Goal: Information Seeking & Learning: Learn about a topic

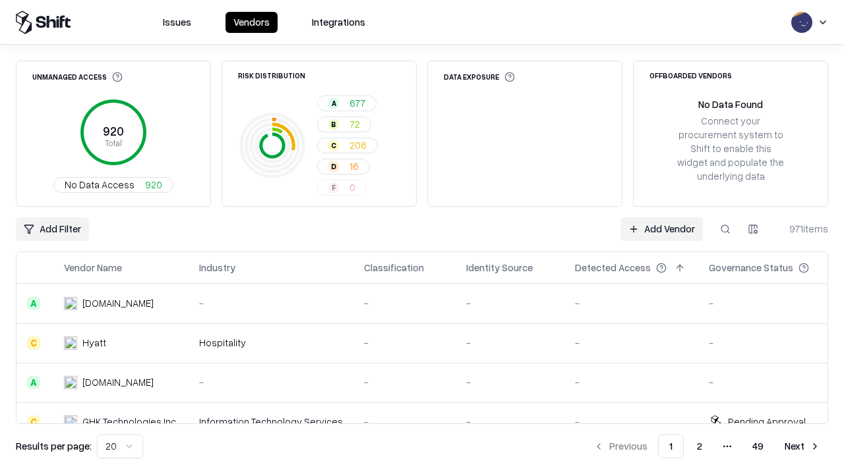
click at [422, 237] on div "Add Filter Add Vendor 971 items" at bounding box center [422, 229] width 812 height 24
click at [52, 229] on html "Issues Vendors Integrations Unmanaged Access 920 Total No Data Access 920 Risk …" at bounding box center [422, 237] width 844 height 474
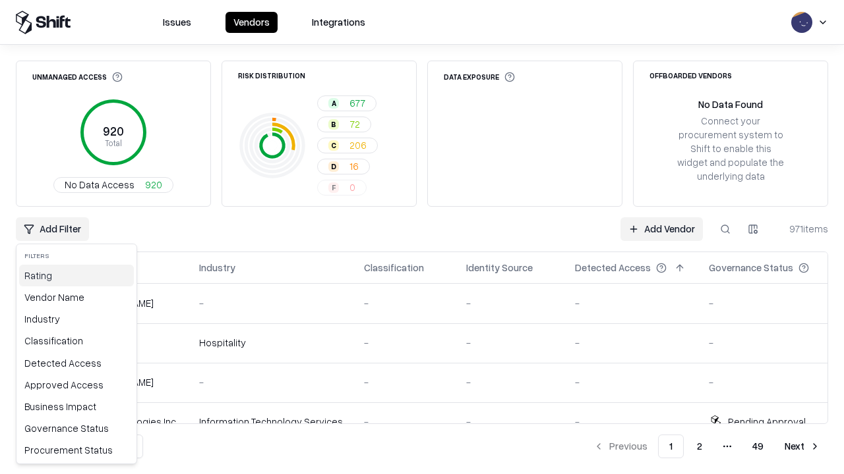
click at [76, 275] on div "Rating" at bounding box center [76, 276] width 115 height 22
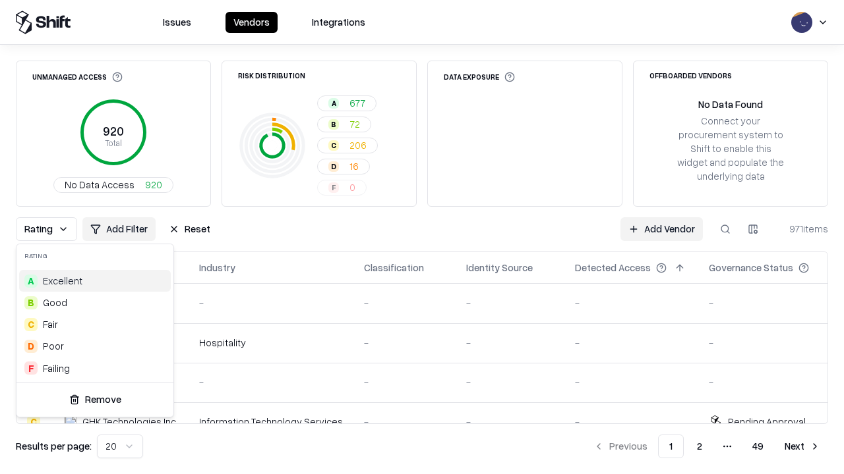
click at [422, 237] on html "Issues Vendors Integrations Unmanaged Access 920 Total No Data Access 920 Risk …" at bounding box center [422, 237] width 844 height 474
click at [422, 237] on div "Rating Add Filter Reset Add Vendor 971 items" at bounding box center [422, 229] width 812 height 24
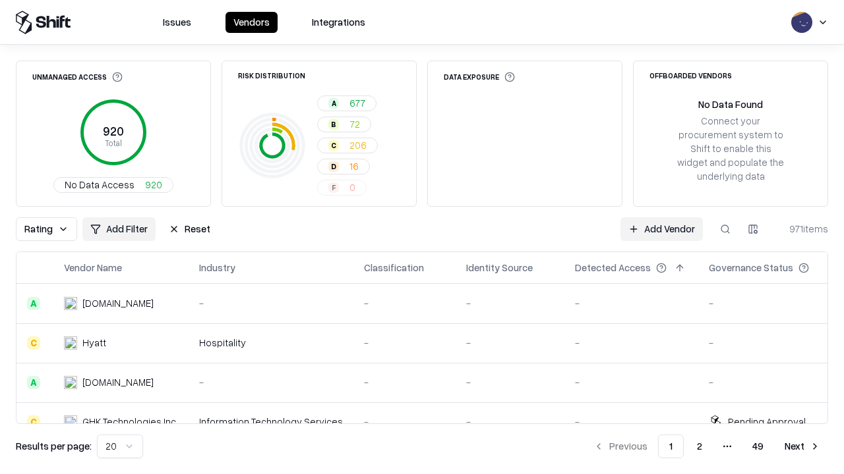
click at [189, 229] on button "Reset" at bounding box center [189, 229] width 57 height 24
click at [422, 237] on div "Add Filter Add Vendor 971 items" at bounding box center [422, 229] width 812 height 24
click at [52, 229] on html "Issues Vendors Integrations Unmanaged Access 920 Total No Data Access 920 Risk …" at bounding box center [422, 237] width 844 height 474
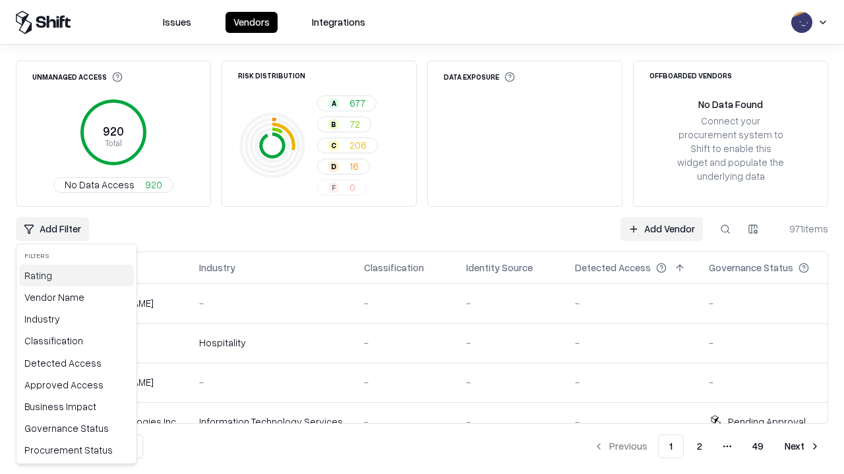
click at [76, 275] on div "Rating" at bounding box center [76, 276] width 115 height 22
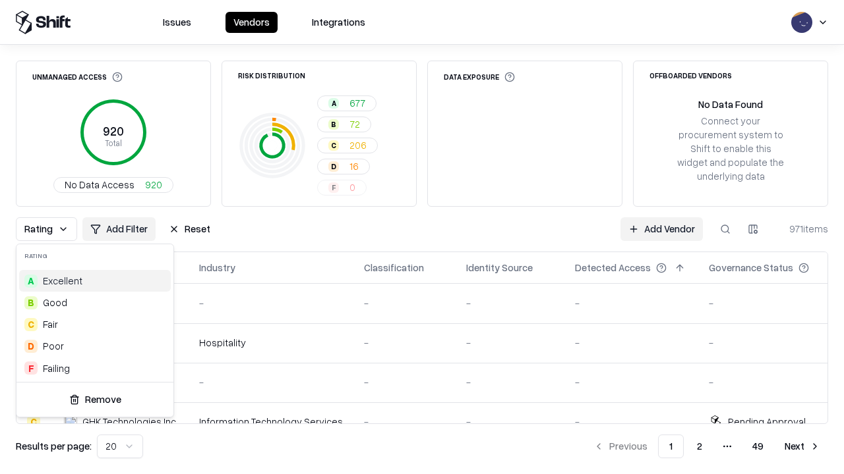
click at [95, 302] on div "B Good" at bounding box center [95, 303] width 152 height 22
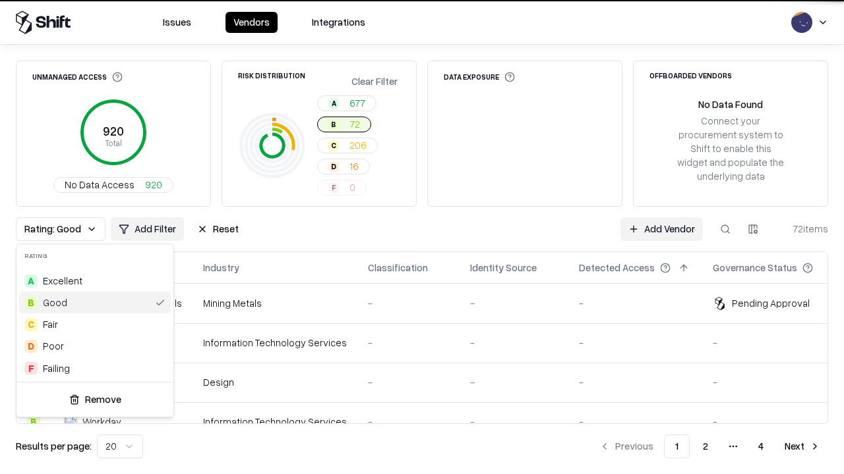
click at [422, 237] on html "Issues Vendors Integrations Unmanaged Access 920 Total No Data Access 920 Risk …" at bounding box center [422, 237] width 844 height 474
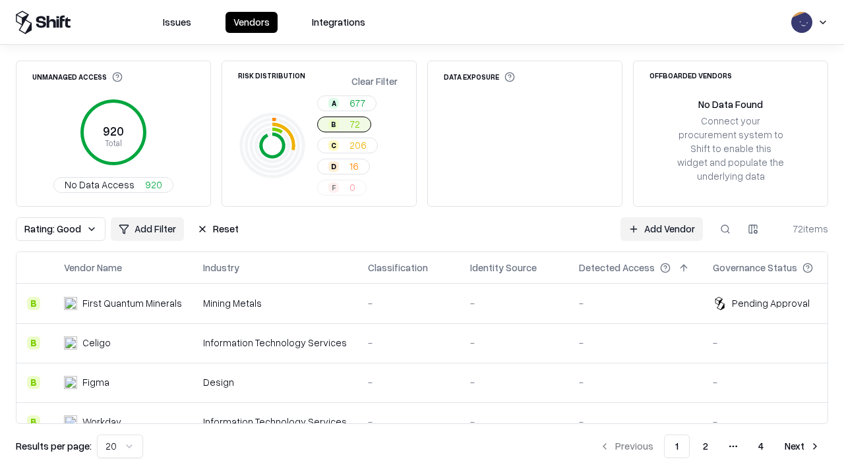
click at [422, 237] on div "Rating: Good Add Filter Reset Add Vendor 72 items" at bounding box center [422, 229] width 812 height 24
click at [217, 229] on button "Reset" at bounding box center [217, 229] width 57 height 24
click at [422, 237] on div "Add Filter Add Vendor 72 items" at bounding box center [422, 229] width 812 height 24
click at [52, 229] on html "Issues Vendors Integrations Unmanaged Access 920 Total No Data Access 920 Risk …" at bounding box center [422, 237] width 844 height 474
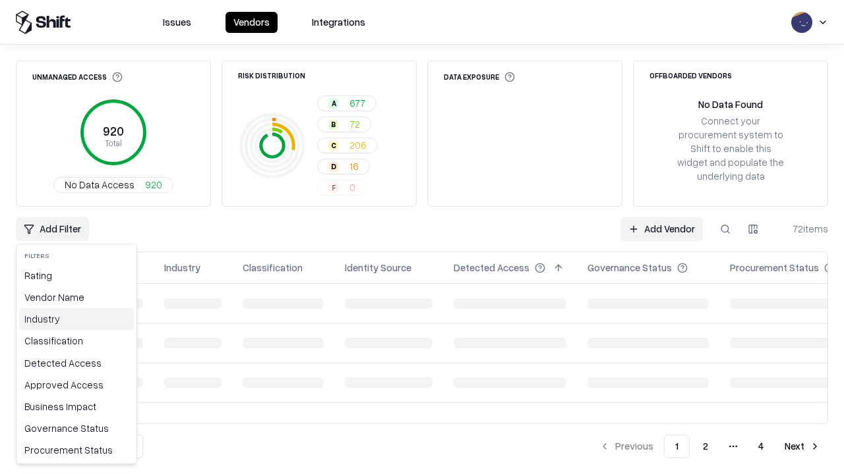
click at [76, 319] on div "Industry" at bounding box center [76, 319] width 115 height 22
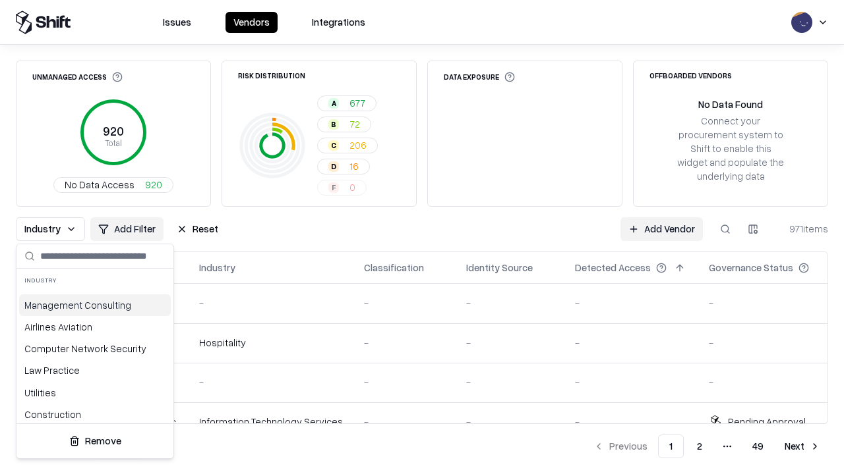
click at [422, 237] on html "Issues Vendors Integrations Unmanaged Access 920 Total No Data Access 920 Risk …" at bounding box center [422, 237] width 844 height 474
click at [422, 237] on div "Industry Add Filter Reset Add Vendor 971 items" at bounding box center [422, 229] width 812 height 24
click at [197, 229] on button "Reset" at bounding box center [197, 229] width 57 height 24
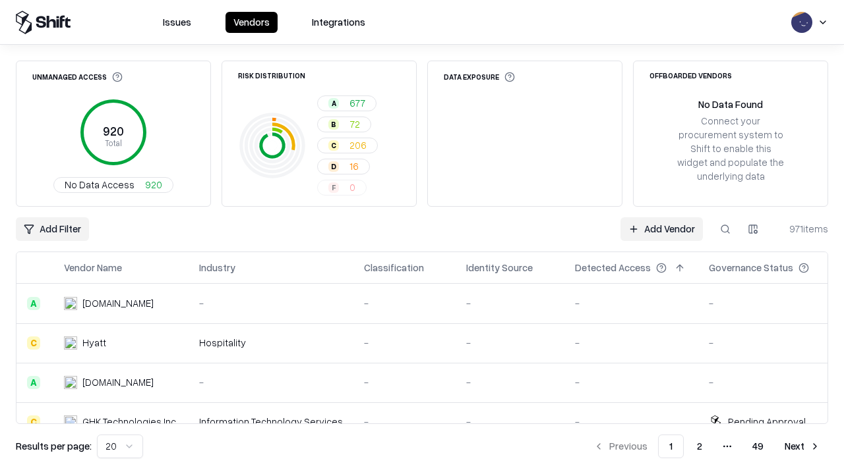
click at [422, 237] on div "Add Filter Add Vendor 971 items" at bounding box center [422, 229] width 812 height 24
click at [52, 229] on html "Issues Vendors Integrations Unmanaged Access 920 Total No Data Access 920 Risk …" at bounding box center [422, 237] width 844 height 474
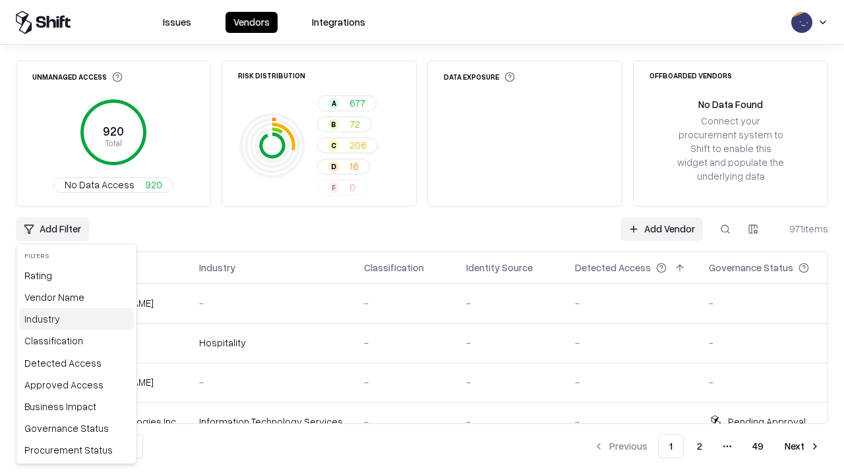
click at [76, 319] on div "Industry" at bounding box center [76, 319] width 115 height 22
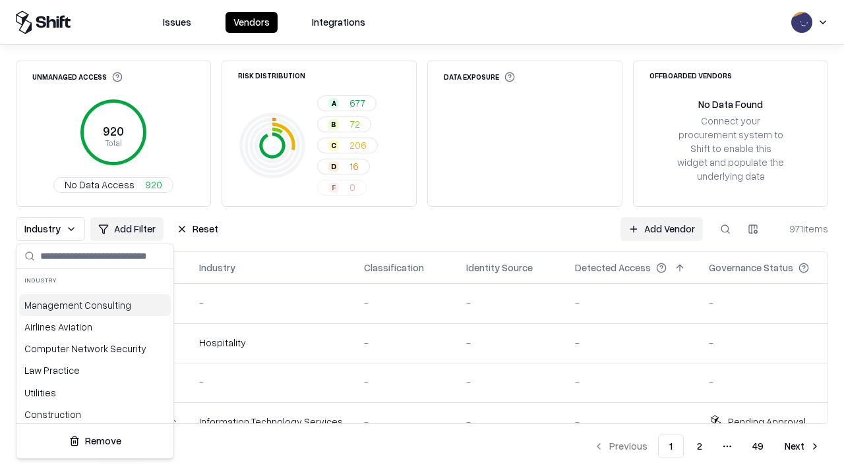
click at [95, 305] on div "Management Consulting" at bounding box center [95, 306] width 152 height 22
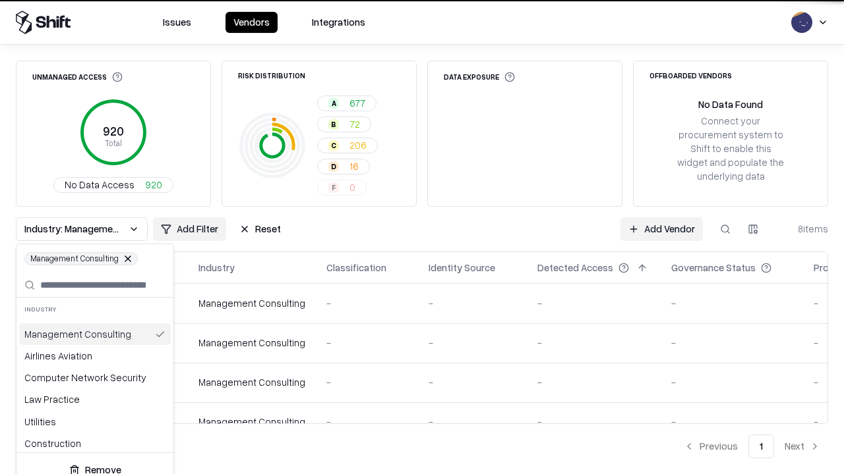
click at [422, 237] on html "Issues Vendors Integrations Unmanaged Access 920 Total No Data Access 920 Risk …" at bounding box center [422, 237] width 844 height 474
